Goal: Task Accomplishment & Management: Complete application form

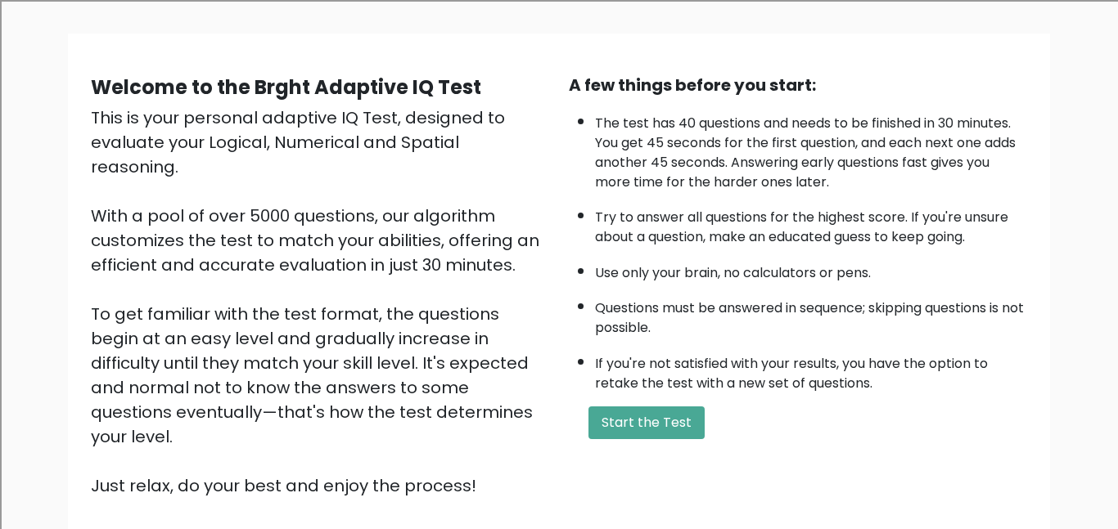
scroll to position [99, 0]
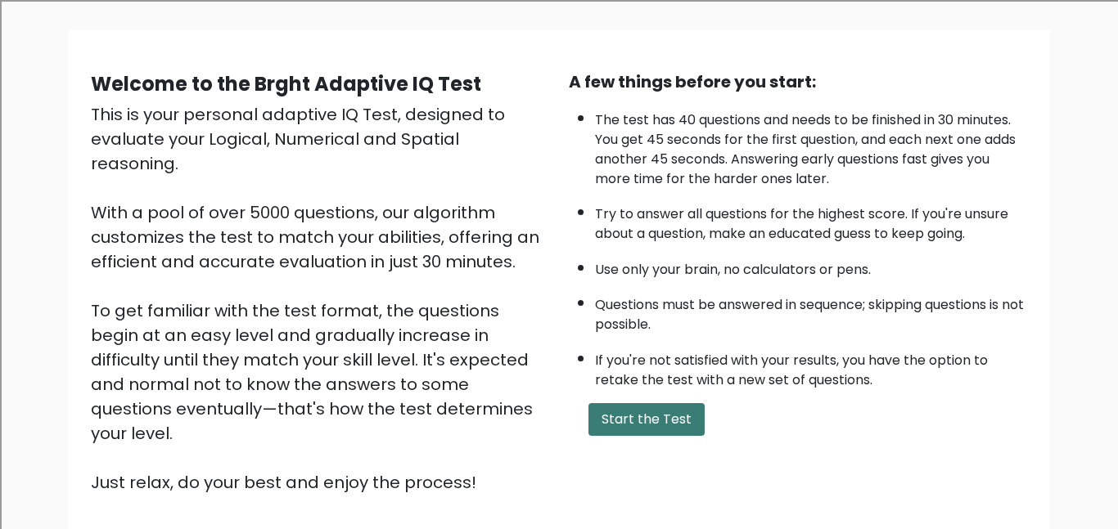
click at [690, 425] on button "Start the Test" at bounding box center [646, 419] width 116 height 33
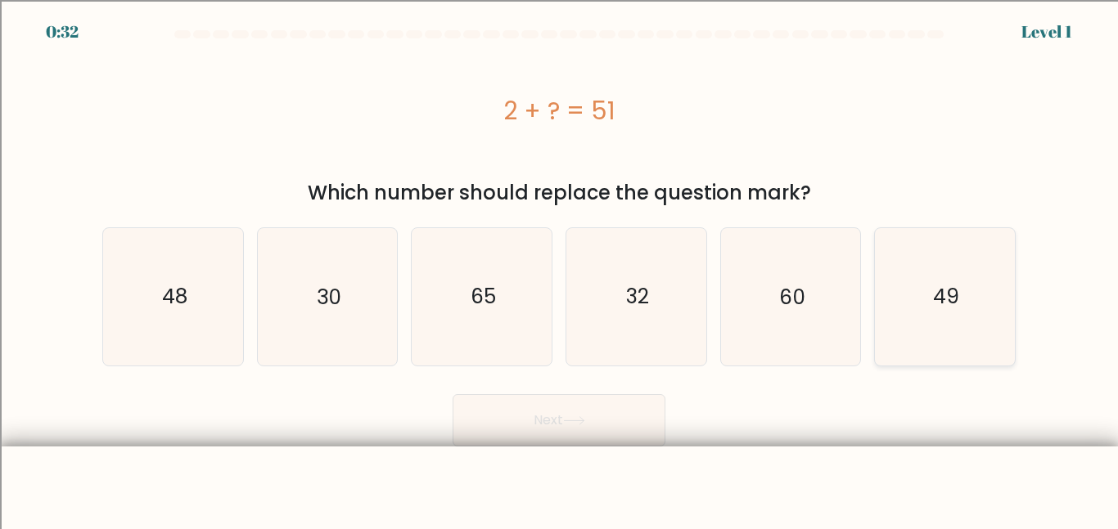
click at [893, 297] on icon "49" at bounding box center [944, 296] width 137 height 137
click at [560, 269] on input "f. 49" at bounding box center [559, 267] width 1 height 4
radio input "true"
click at [610, 417] on button "Next" at bounding box center [558, 420] width 213 height 52
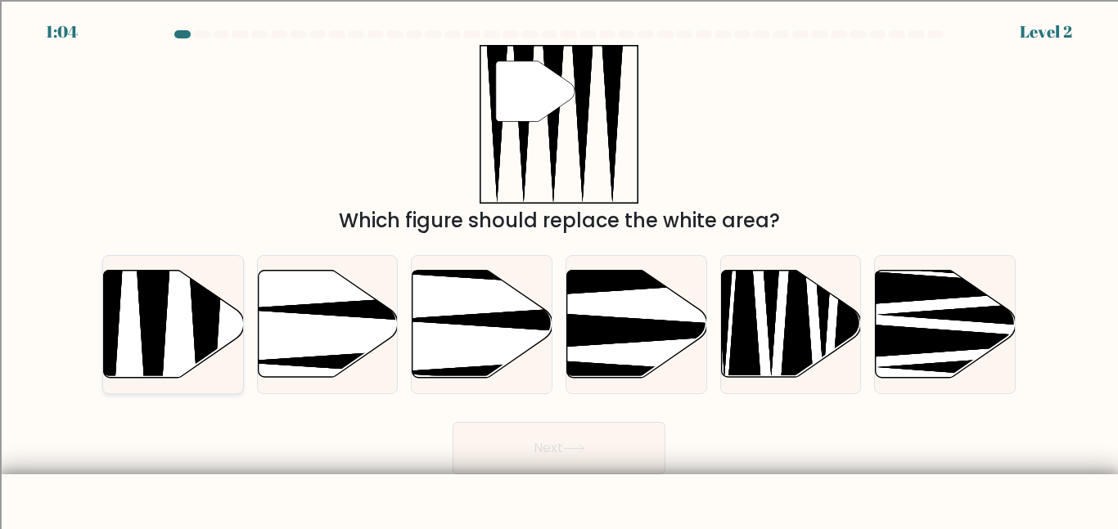
click at [105, 352] on icon at bounding box center [106, 382] width 36 height 277
click at [559, 269] on input "a." at bounding box center [559, 267] width 1 height 4
radio input "true"
click at [530, 451] on button "Next" at bounding box center [558, 448] width 213 height 52
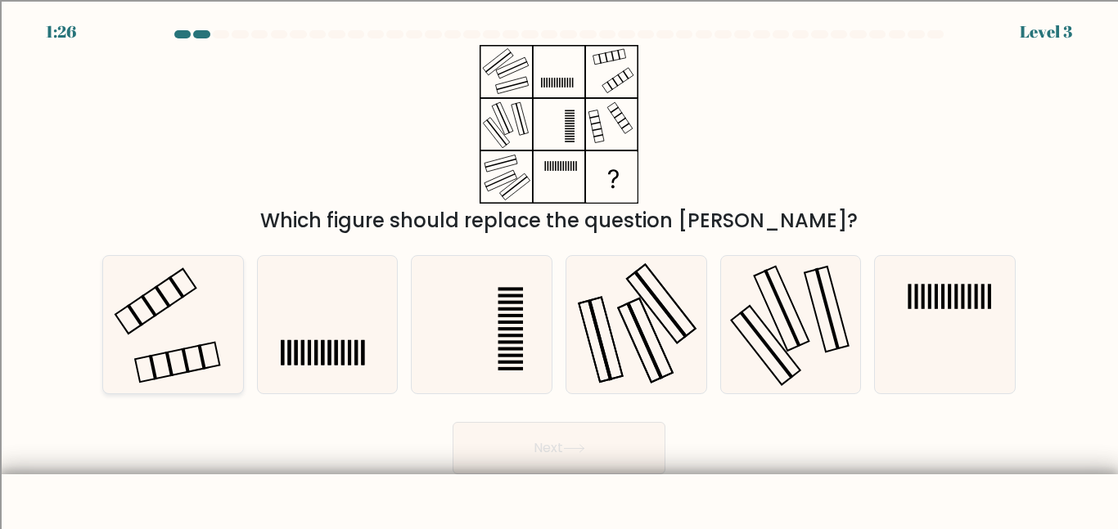
click at [182, 318] on icon at bounding box center [173, 324] width 137 height 137
click at [559, 269] on input "a." at bounding box center [559, 267] width 1 height 4
radio input "true"
click at [503, 456] on button "Next" at bounding box center [558, 448] width 213 height 52
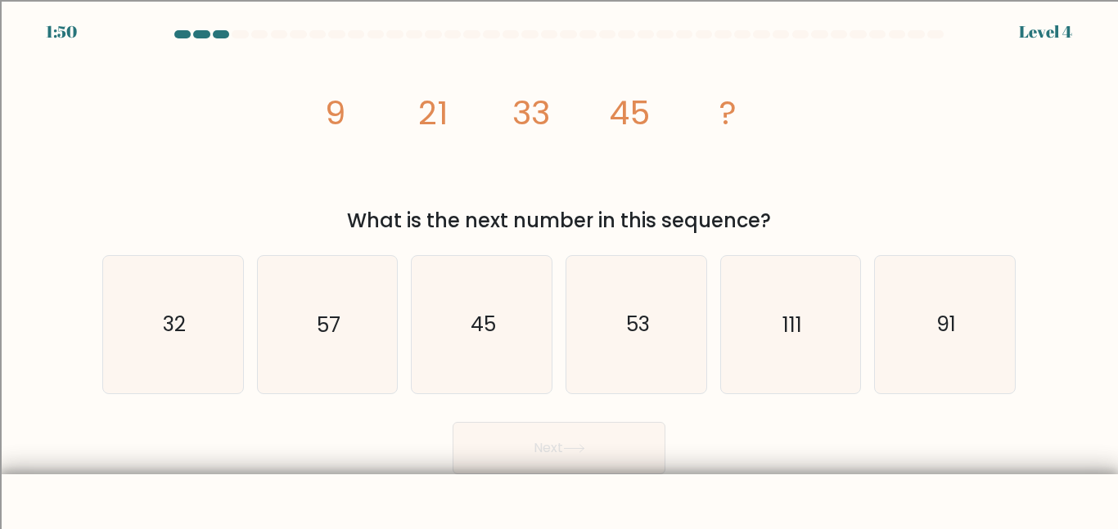
click at [623, 108] on tspan "45" at bounding box center [629, 113] width 41 height 46
click at [632, 108] on tspan "45" at bounding box center [629, 113] width 41 height 46
click at [293, 271] on icon "57" at bounding box center [327, 324] width 137 height 137
click at [559, 269] on input "b. 57" at bounding box center [559, 267] width 1 height 4
radio input "true"
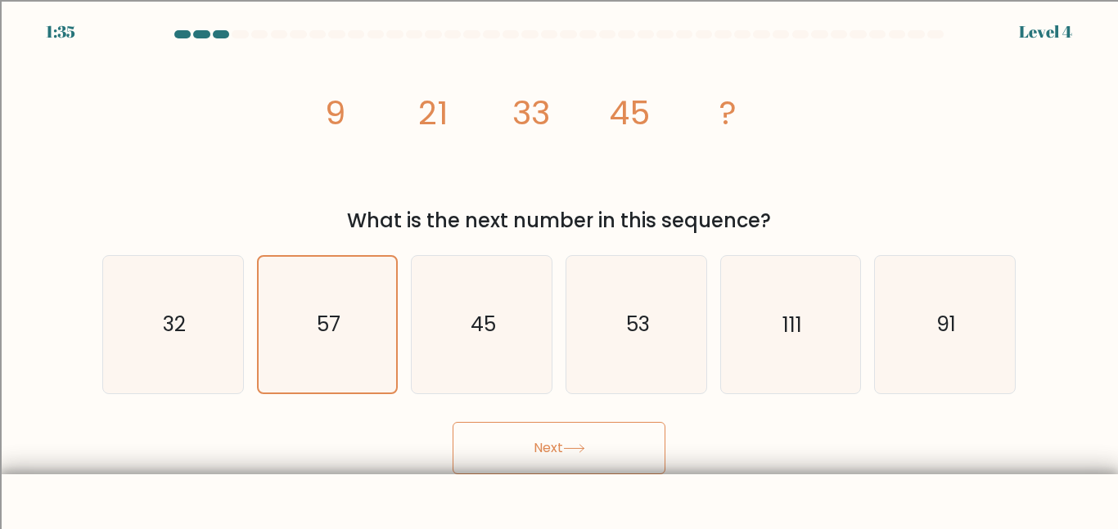
click at [483, 435] on button "Next" at bounding box center [558, 448] width 213 height 52
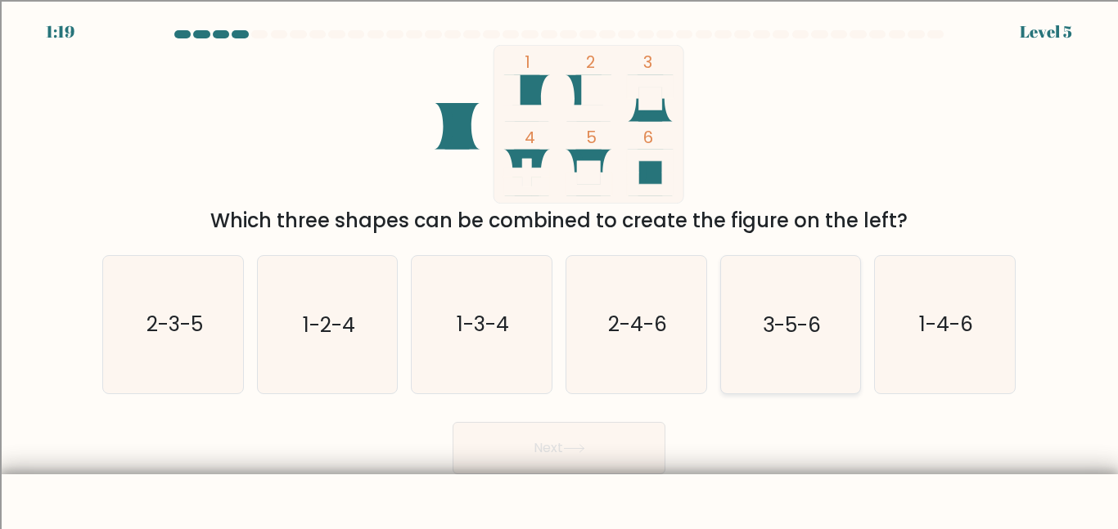
click at [763, 331] on text "3-5-6" at bounding box center [791, 324] width 58 height 29
click at [560, 269] on input "e. 3-5-6" at bounding box center [559, 267] width 1 height 4
radio input "true"
click at [565, 450] on button "Next" at bounding box center [558, 448] width 213 height 52
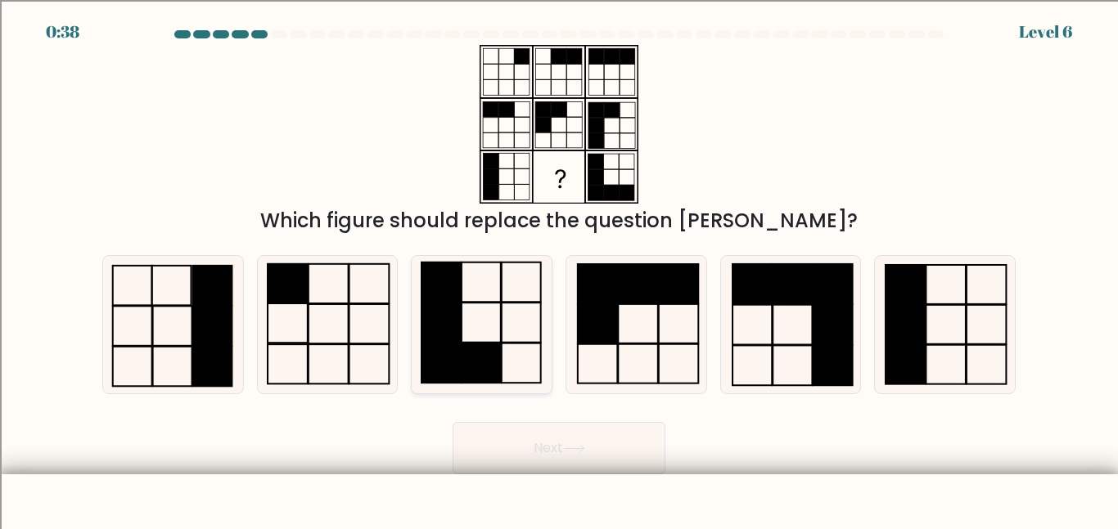
click at [470, 362] on rect at bounding box center [480, 364] width 39 height 40
click at [559, 269] on input "c." at bounding box center [559, 267] width 1 height 4
radio input "true"
click at [614, 469] on button "Next" at bounding box center [558, 448] width 213 height 52
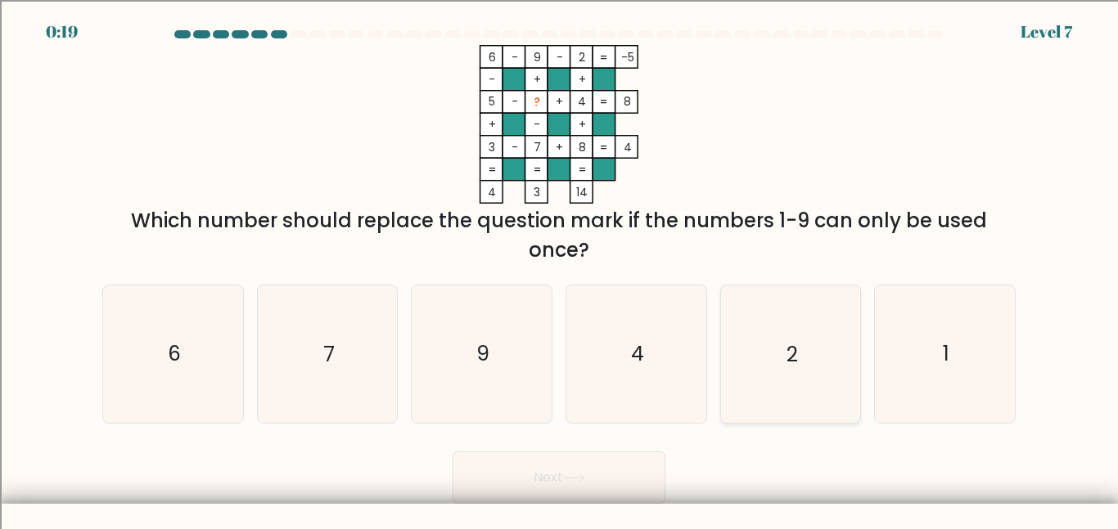
click at [763, 353] on icon "2" at bounding box center [790, 354] width 137 height 137
click at [560, 269] on input "e. 2" at bounding box center [559, 267] width 1 height 4
radio input "true"
click at [614, 463] on button "Next" at bounding box center [558, 478] width 213 height 52
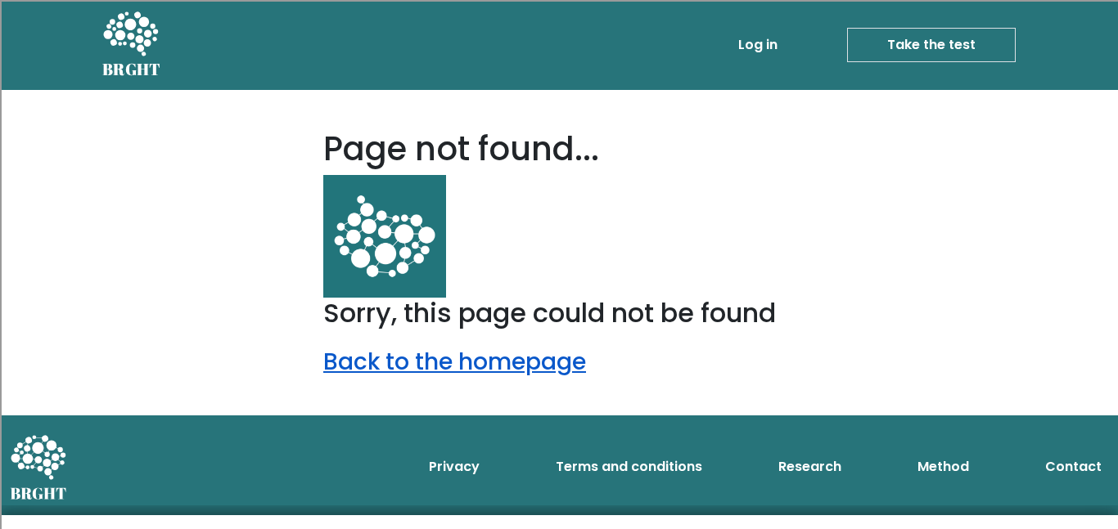
click at [449, 373] on link "Back to the homepage" at bounding box center [454, 362] width 263 height 32
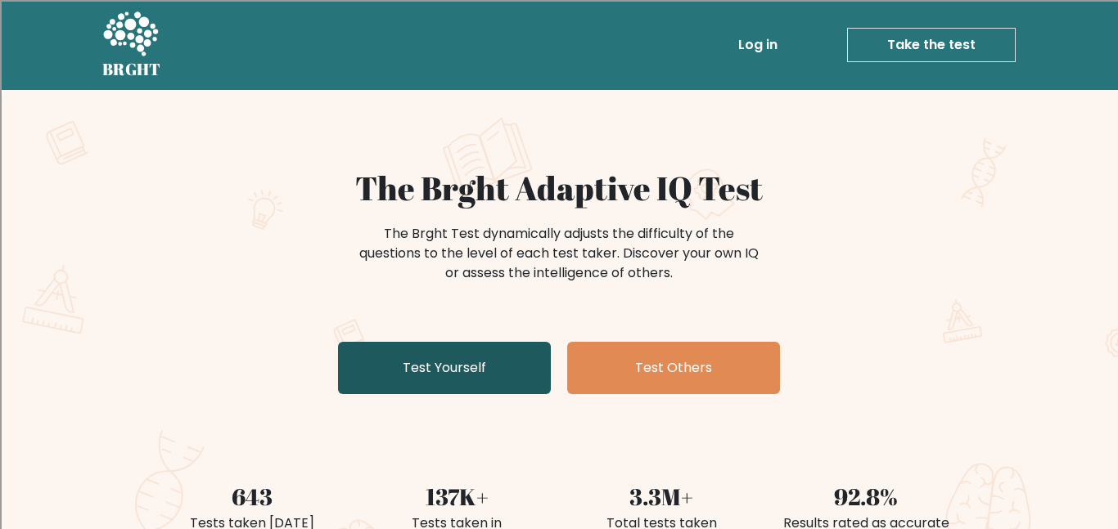
click at [518, 370] on link "Test Yourself" at bounding box center [444, 368] width 213 height 52
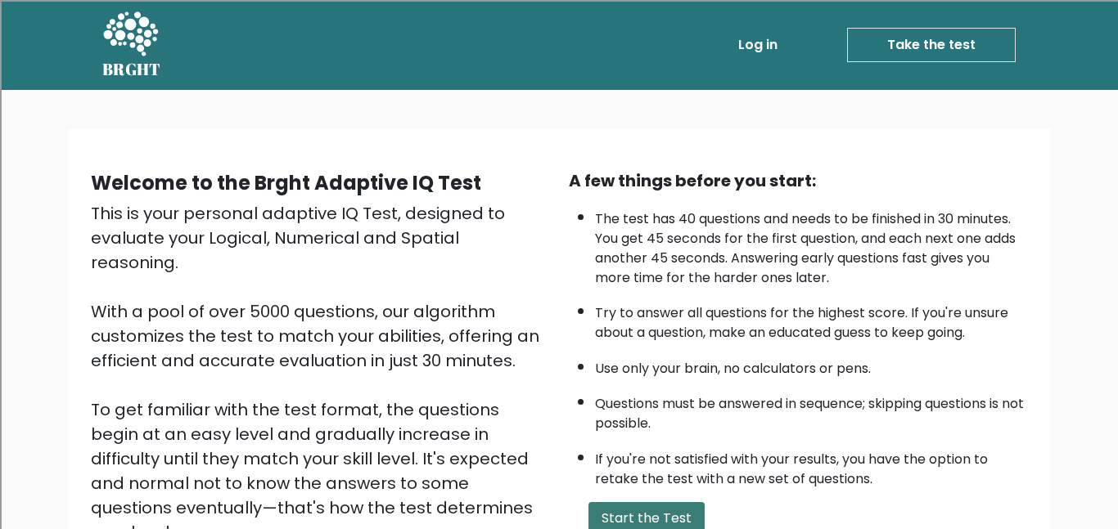
click at [613, 510] on button "Start the Test" at bounding box center [646, 518] width 116 height 33
